Goal: Find specific page/section: Find specific page/section

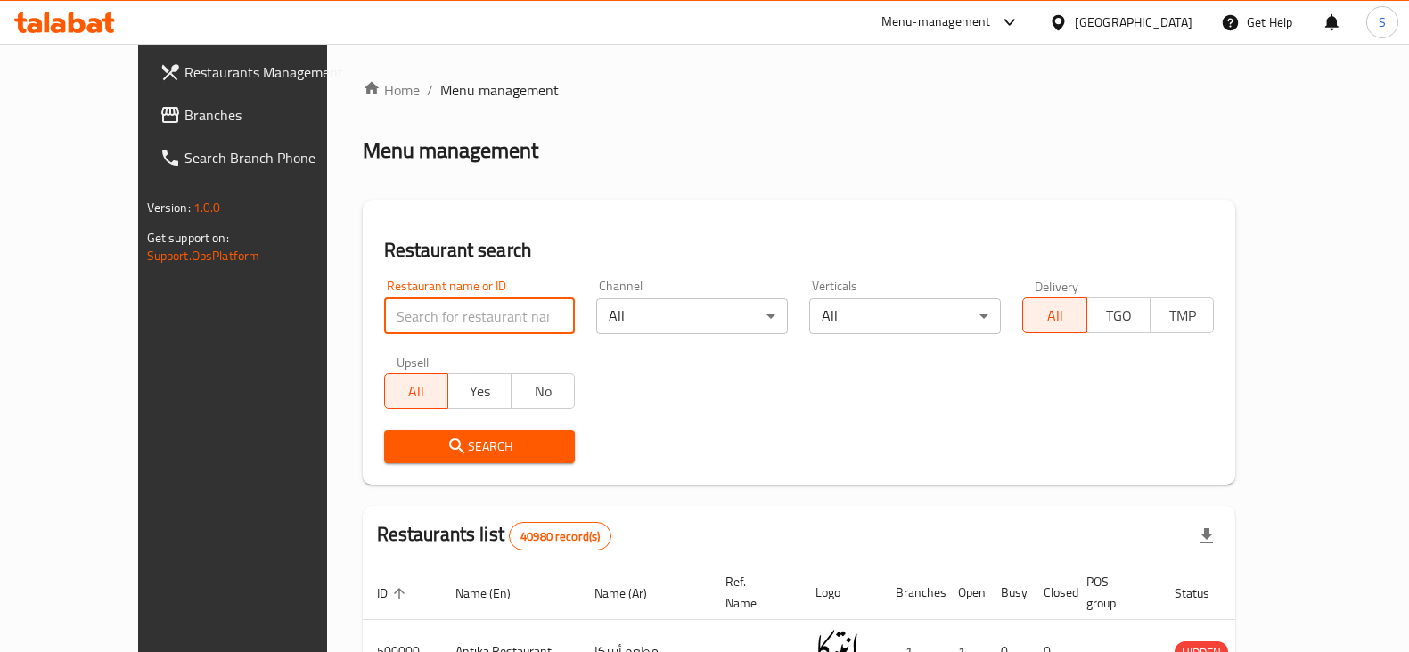
click at [437, 318] on input "search" at bounding box center [480, 317] width 192 height 36
type input "ricotta"
click button "Search" at bounding box center [480, 446] width 192 height 33
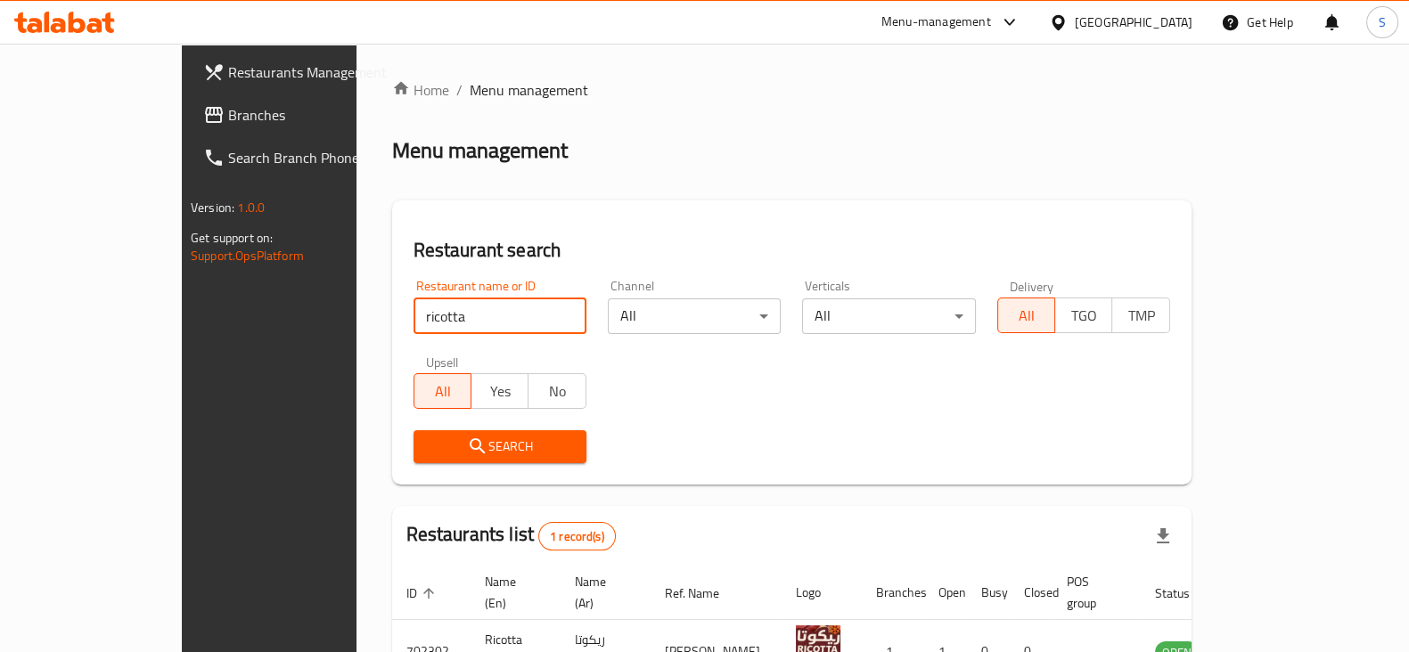
scroll to position [107, 0]
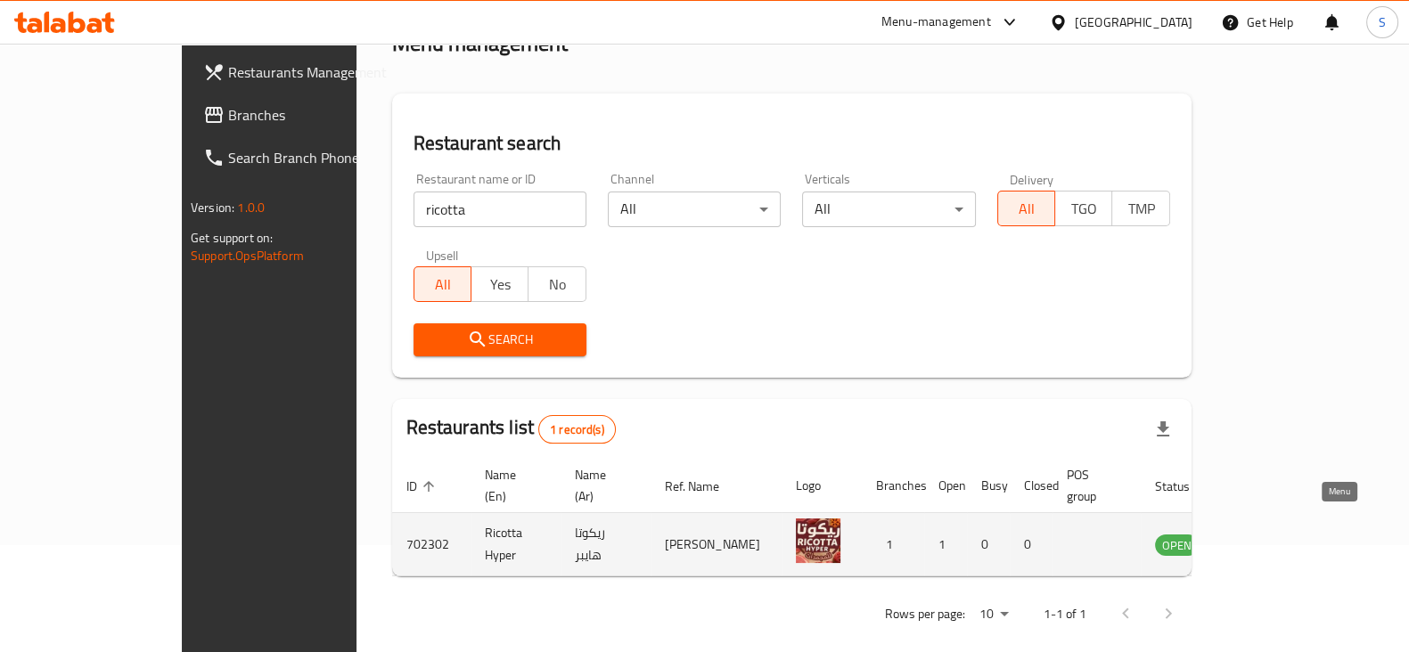
click at [1269, 538] on icon "enhanced table" at bounding box center [1259, 545] width 20 height 15
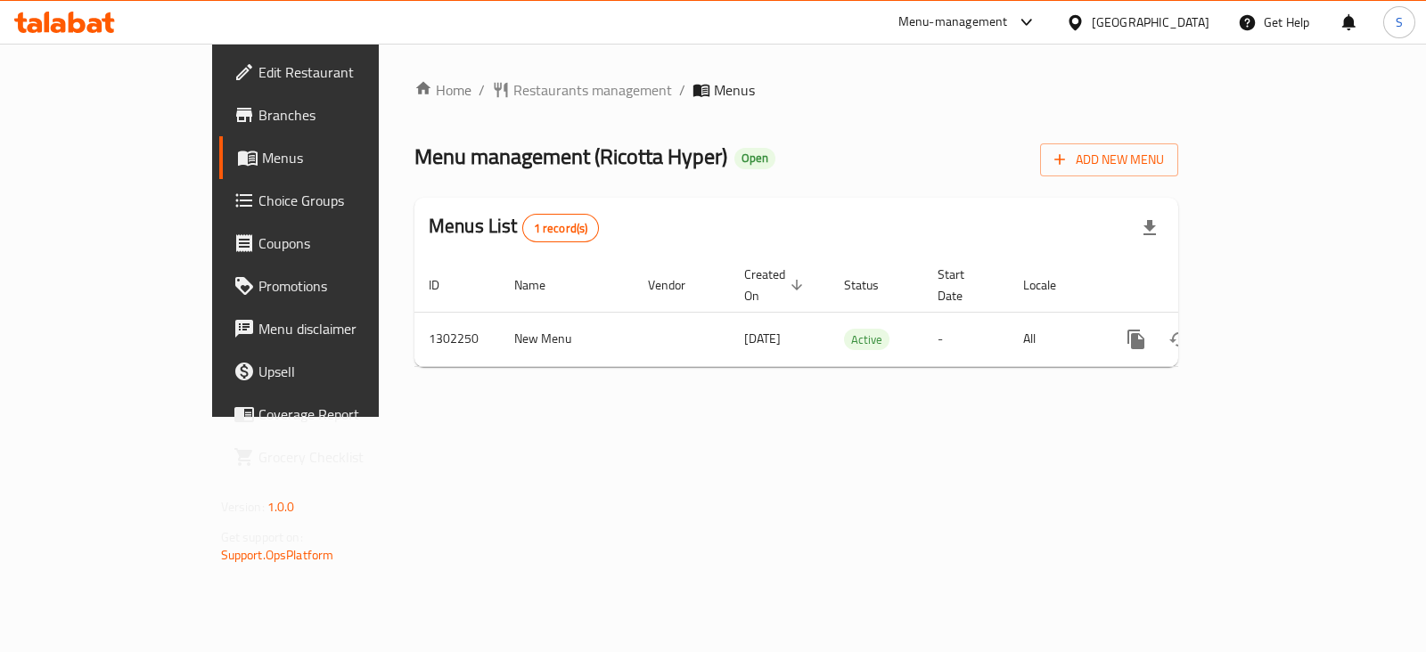
click at [1008, 17] on div "Menu-management" at bounding box center [953, 22] width 110 height 21
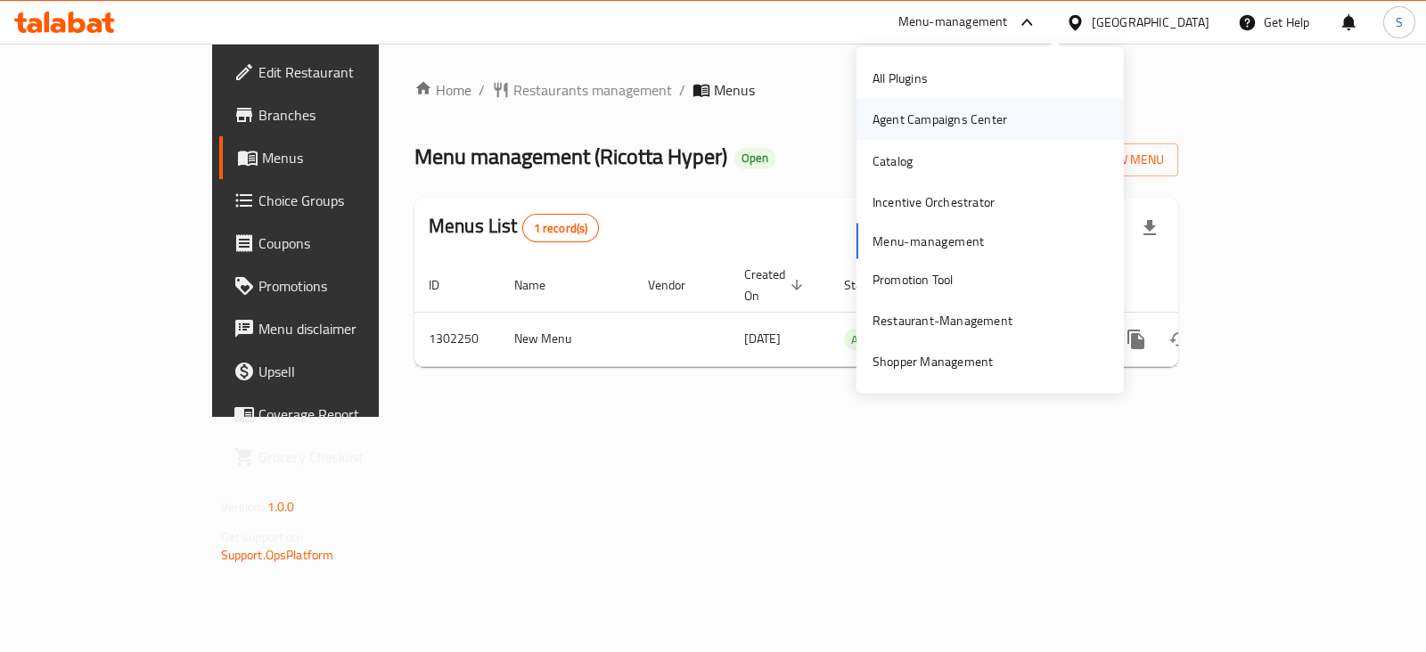
click at [949, 110] on div "Agent Campaigns Center" at bounding box center [939, 120] width 135 height 20
